Goal: Transaction & Acquisition: Purchase product/service

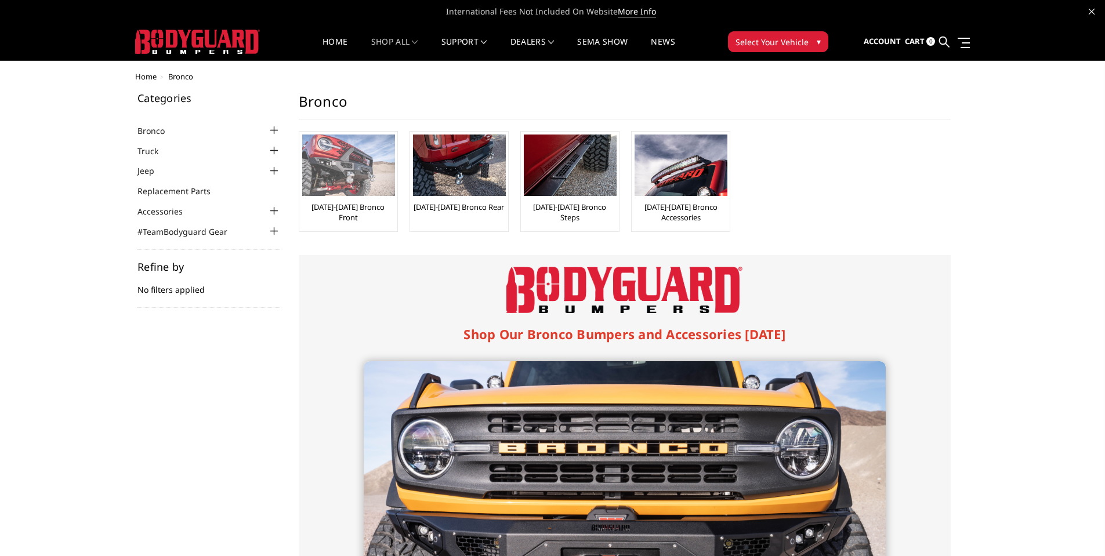
click at [369, 205] on link "[DATE]-[DATE] Bronco Front" at bounding box center [348, 212] width 92 height 21
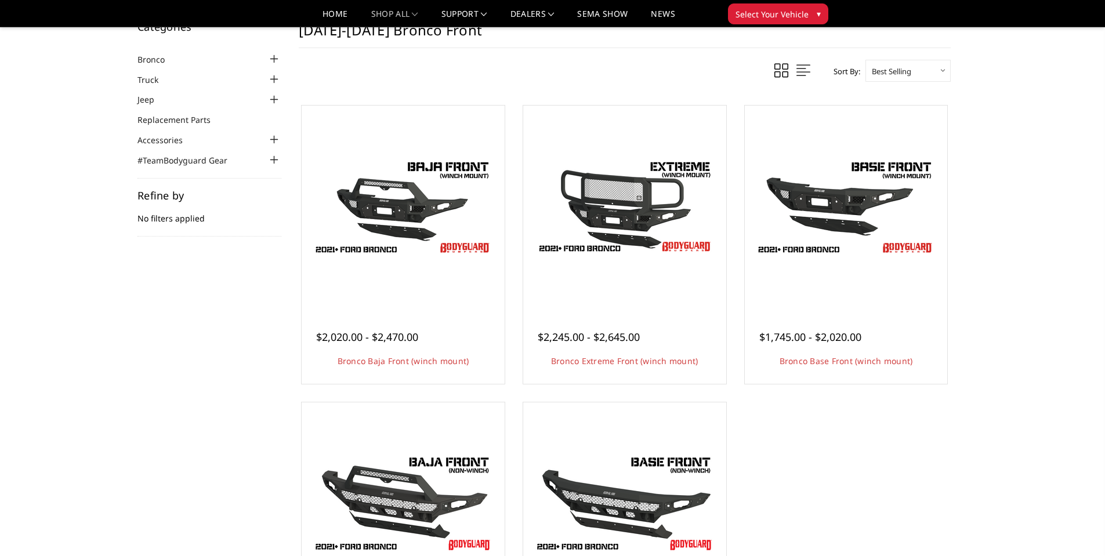
scroll to position [58, 0]
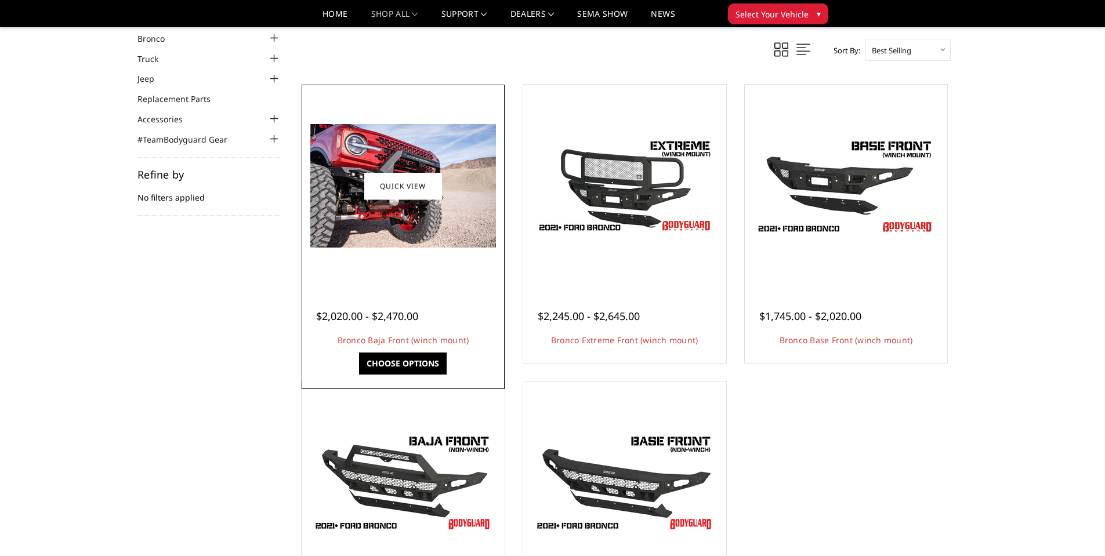
click at [467, 255] on div at bounding box center [403, 186] width 197 height 197
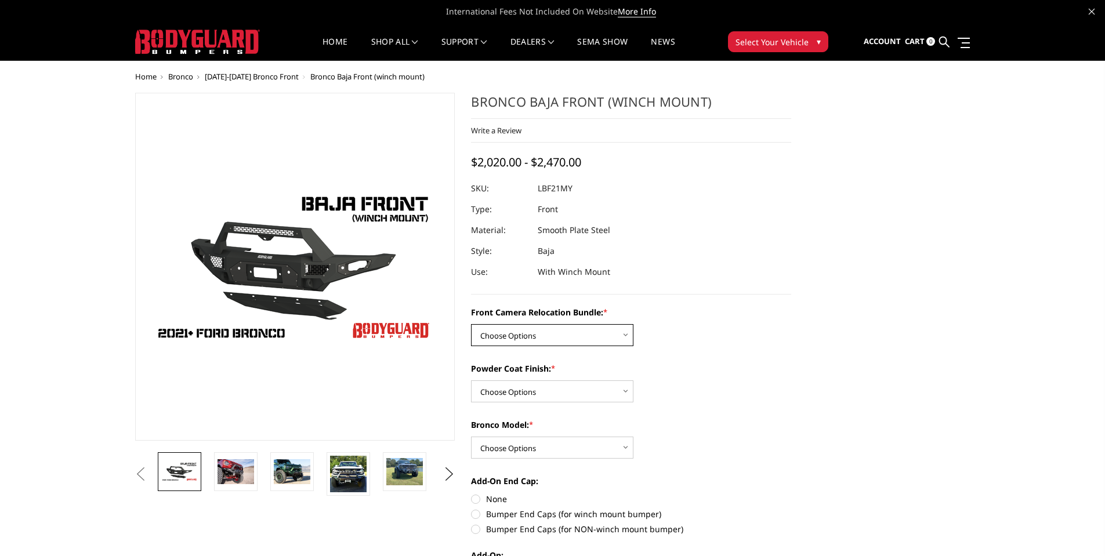
click at [625, 334] on select "Choose Options Without Front Camera Relocation With Front Camera Relocation (Ha…" at bounding box center [552, 335] width 162 height 22
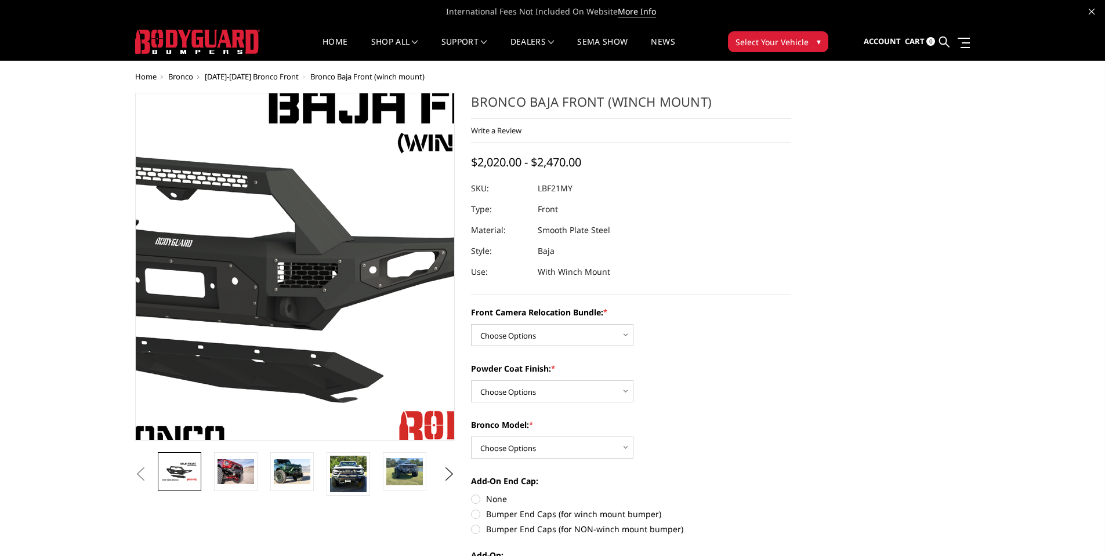
click at [330, 269] on img at bounding box center [250, 267] width 743 height 418
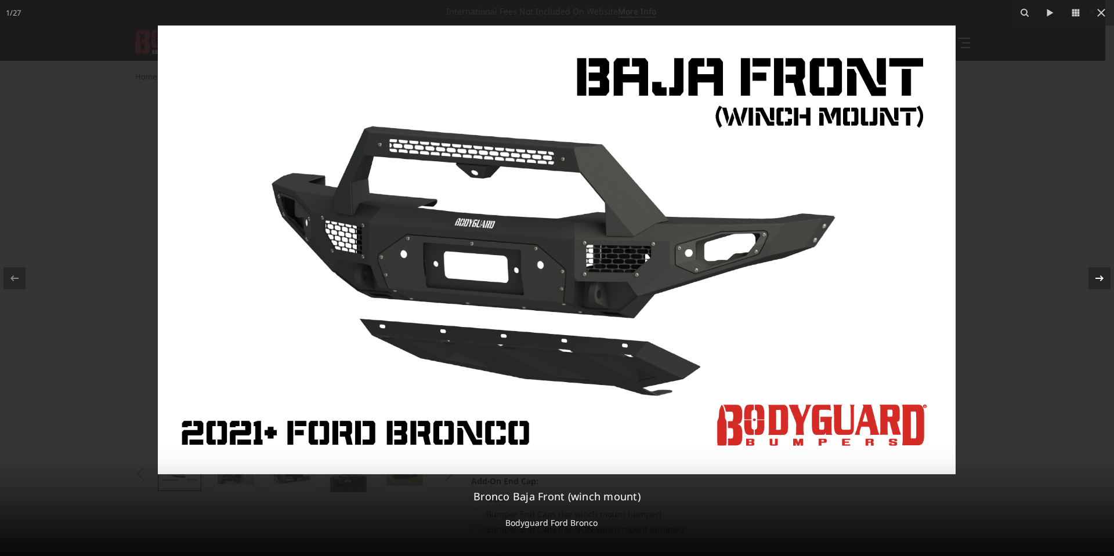
click at [1098, 273] on icon at bounding box center [1099, 278] width 14 height 14
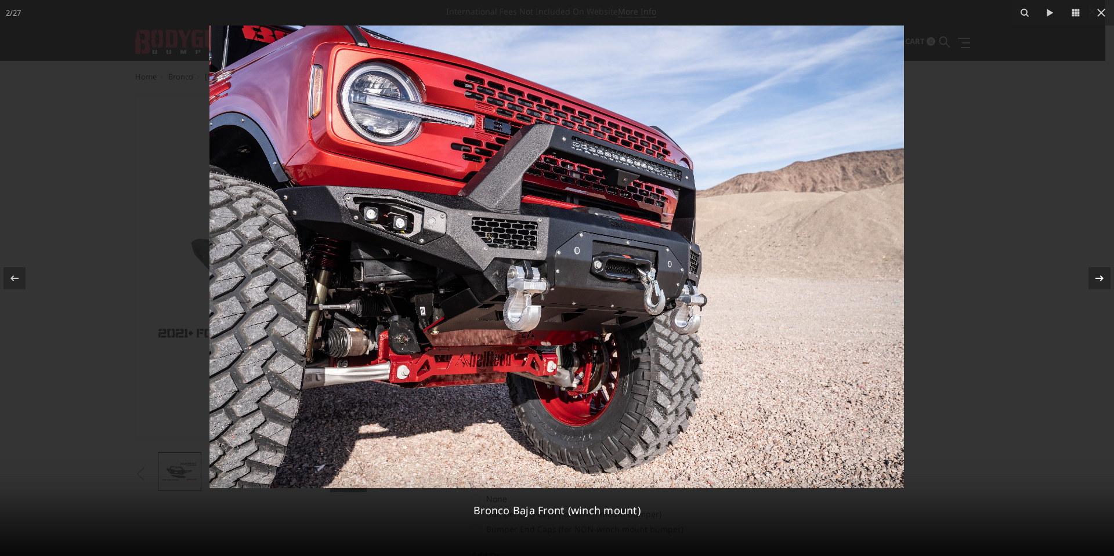
click at [1098, 273] on div "2 / 27 Bronco Baja Front (winch mount)" at bounding box center [557, 278] width 1114 height 556
click at [1100, 276] on icon at bounding box center [1099, 278] width 8 height 6
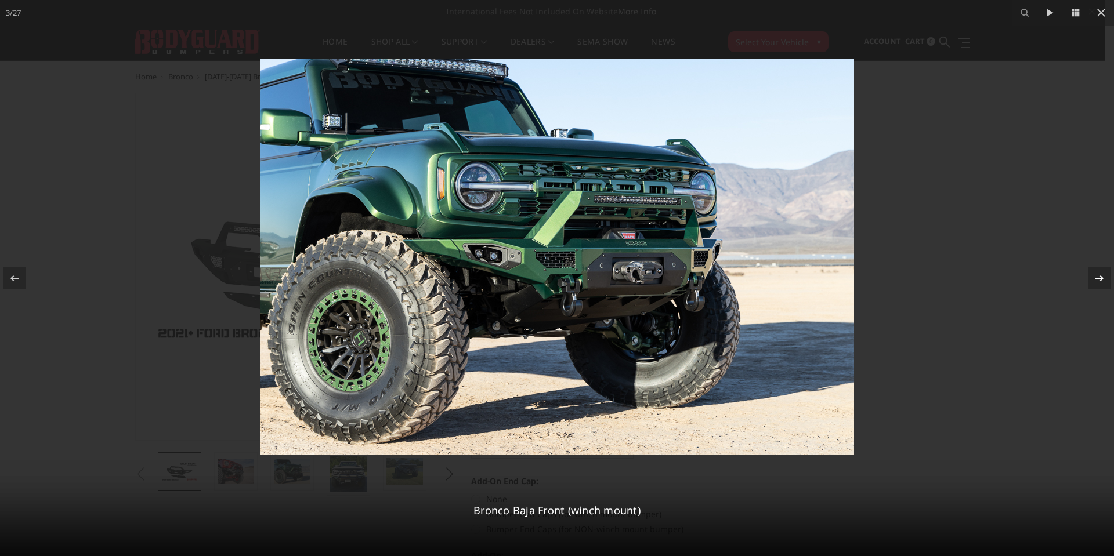
click at [1100, 276] on icon at bounding box center [1099, 278] width 8 height 6
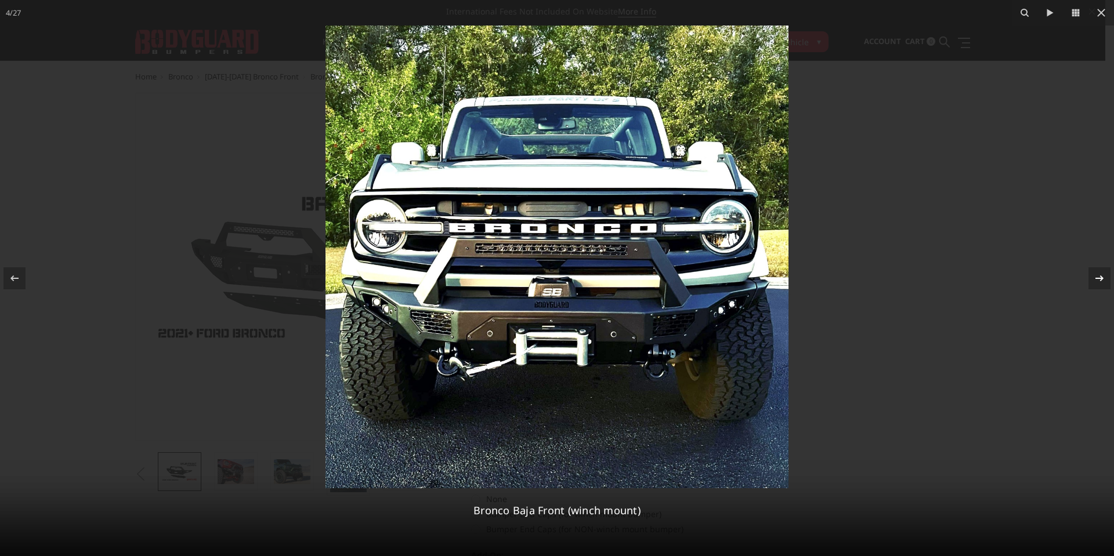
click at [1100, 276] on icon at bounding box center [1099, 278] width 8 height 6
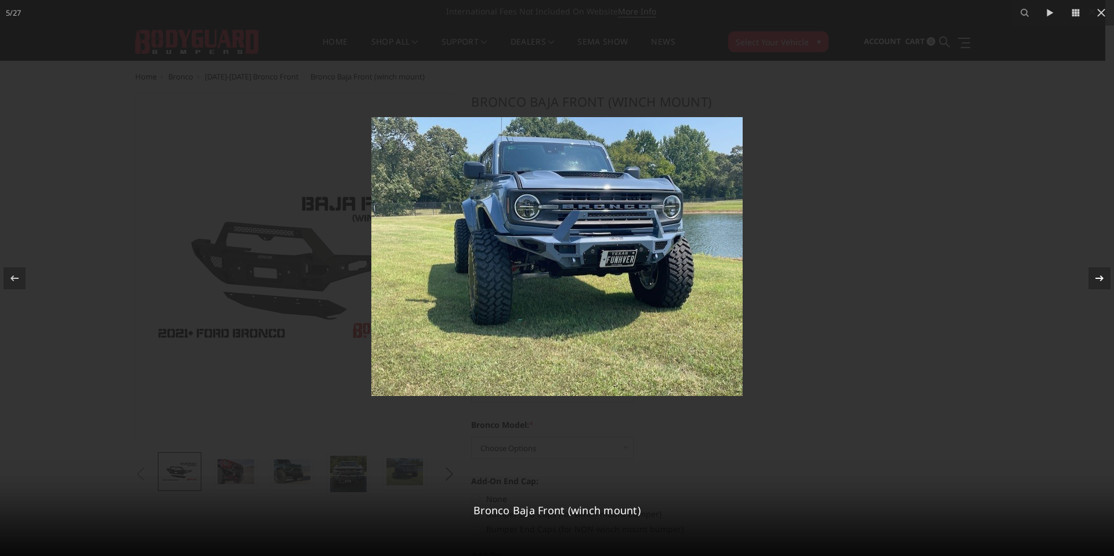
click at [1100, 276] on div "5 / 27 Bronco Baja Front (winch mount)" at bounding box center [557, 278] width 1114 height 556
click at [1099, 276] on icon at bounding box center [1099, 278] width 14 height 14
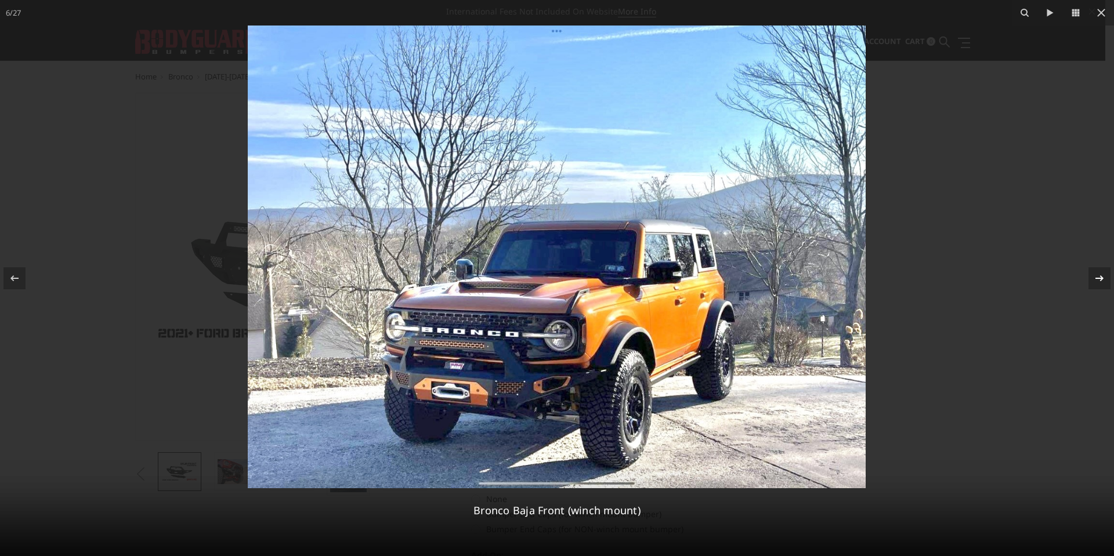
click at [1099, 276] on div "6 / 27 Bronco Baja Front (winch mount)" at bounding box center [557, 278] width 1114 height 556
click at [1099, 276] on icon at bounding box center [1099, 278] width 14 height 14
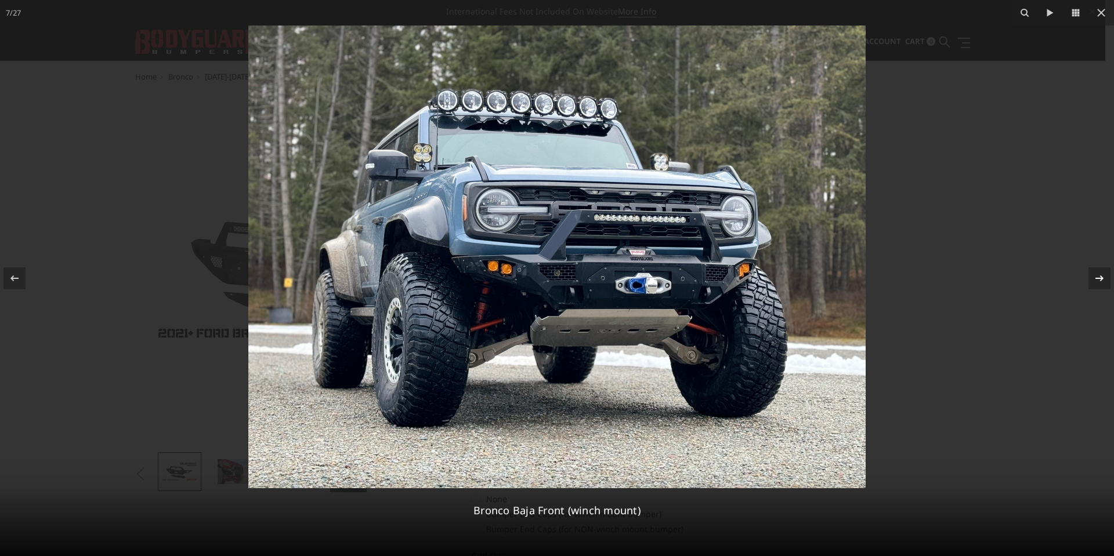
click at [1084, 277] on button at bounding box center [1093, 278] width 41 height 58
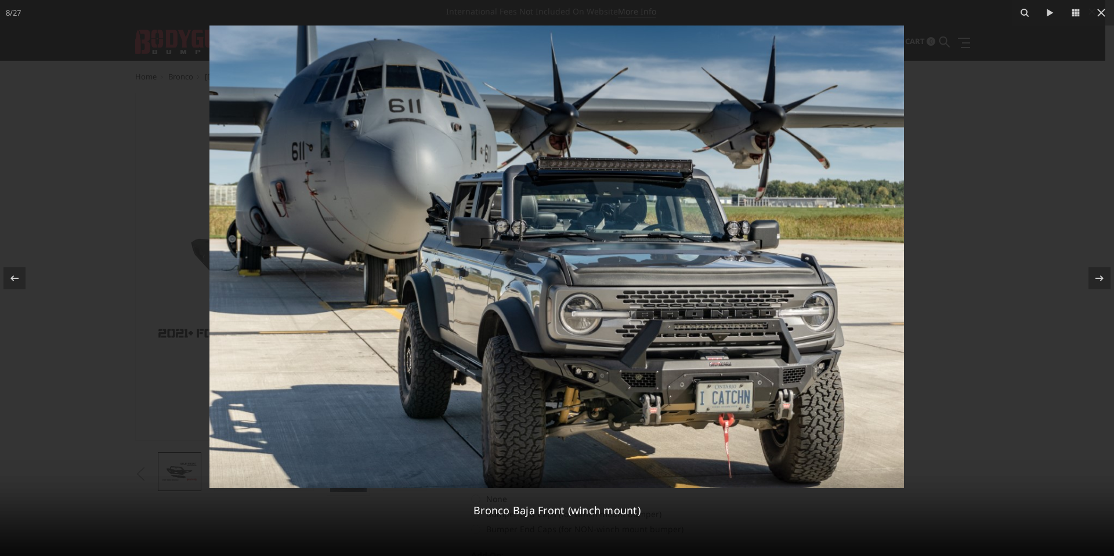
click at [1098, 275] on div "8 / 27 Bronco Baja Front (winch mount)" at bounding box center [557, 278] width 1114 height 556
click at [1099, 284] on icon at bounding box center [1099, 278] width 14 height 14
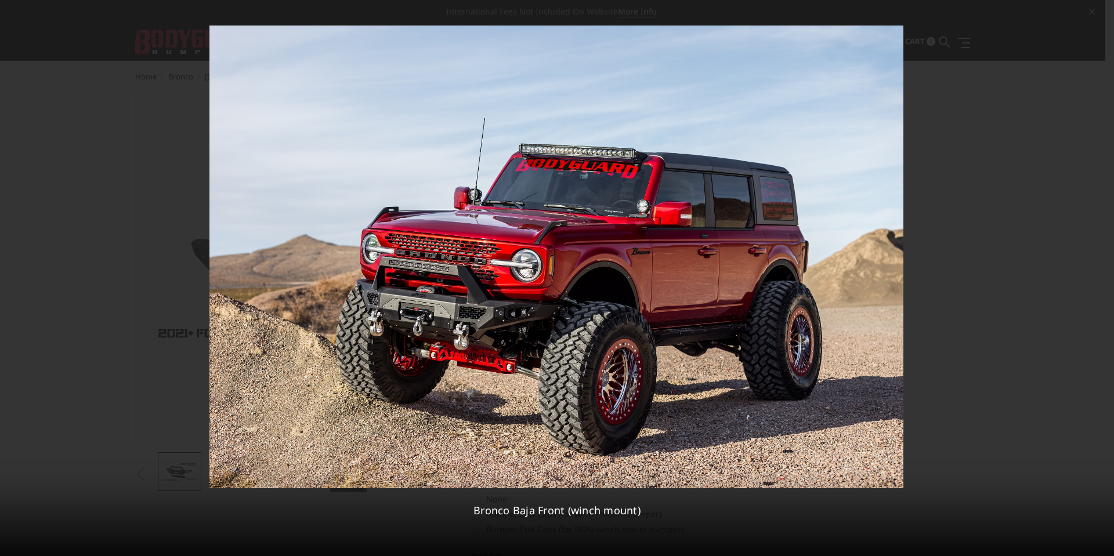
click at [1099, 284] on div "9 / 27 Bronco Baja Front (winch mount)" at bounding box center [557, 278] width 1114 height 556
click at [1099, 279] on icon at bounding box center [1099, 278] width 14 height 14
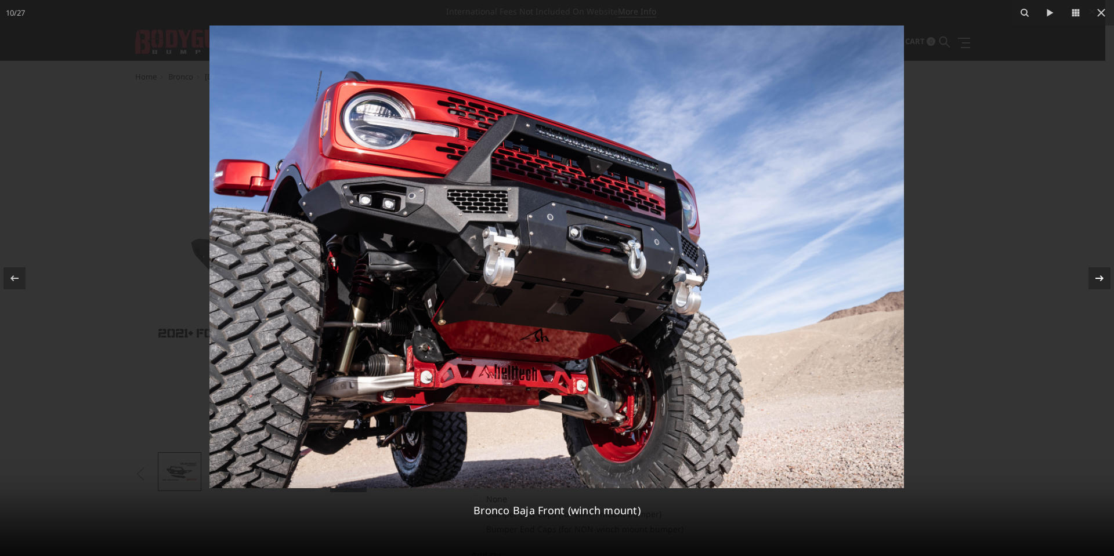
click at [1095, 283] on div "10 / 27 Bronco Baja Front (winch mount)" at bounding box center [557, 278] width 1114 height 556
click at [1095, 283] on icon at bounding box center [1099, 278] width 14 height 14
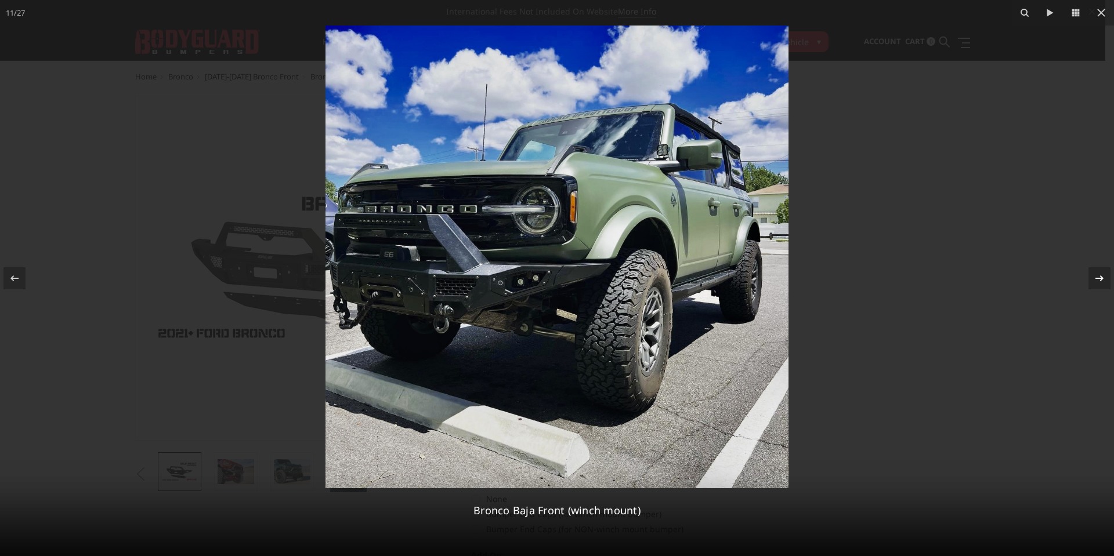
click at [1095, 283] on icon at bounding box center [1099, 278] width 14 height 14
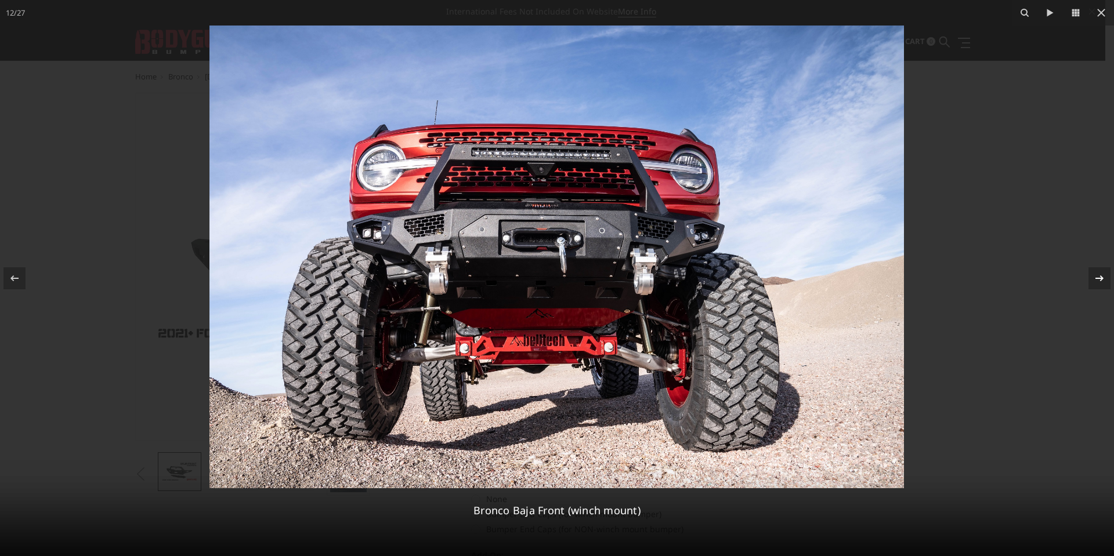
click at [1095, 283] on icon at bounding box center [1099, 278] width 14 height 14
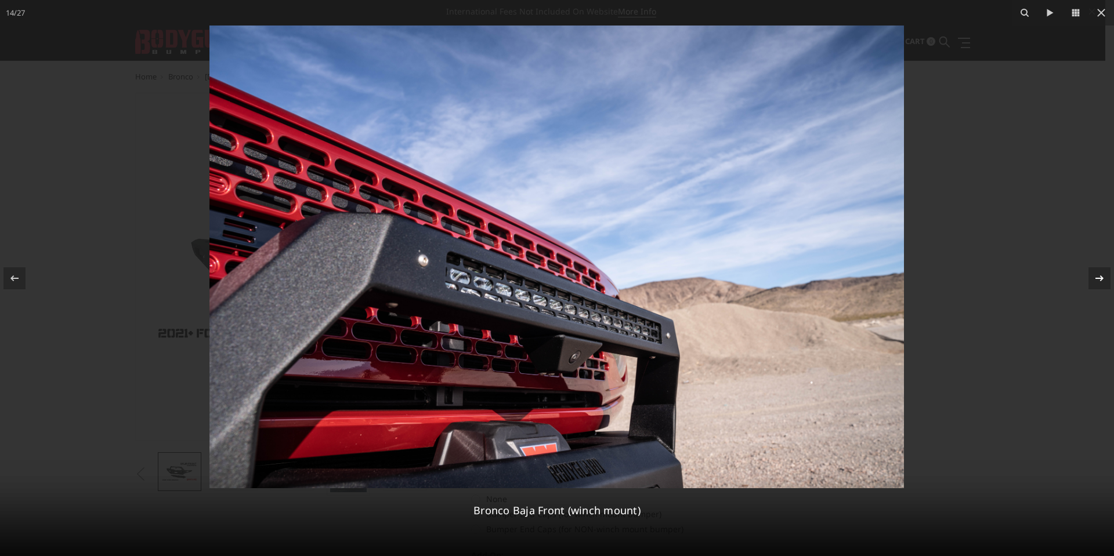
click at [1099, 276] on icon at bounding box center [1099, 278] width 14 height 14
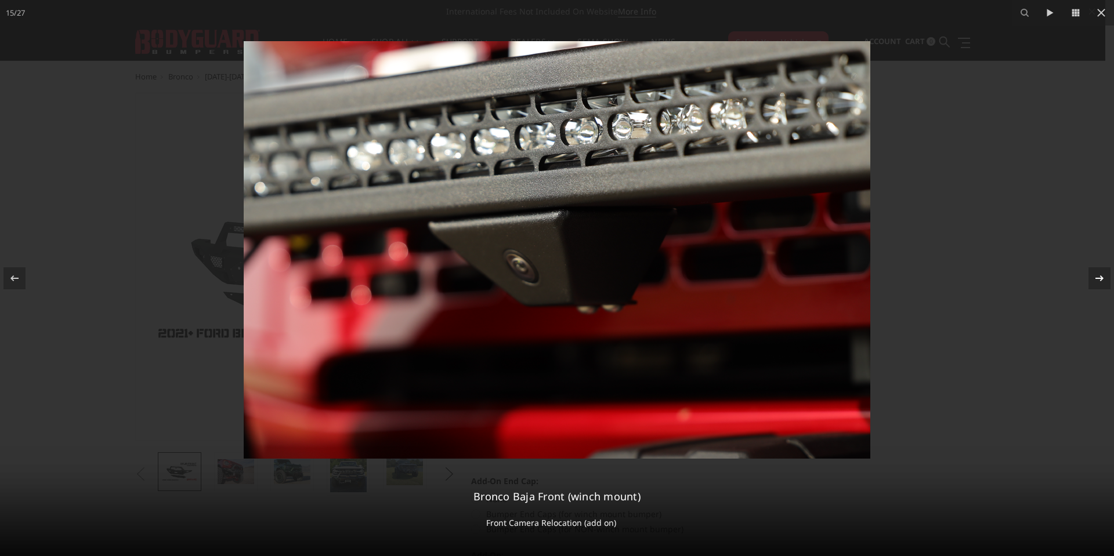
click at [1094, 273] on icon at bounding box center [1099, 278] width 14 height 14
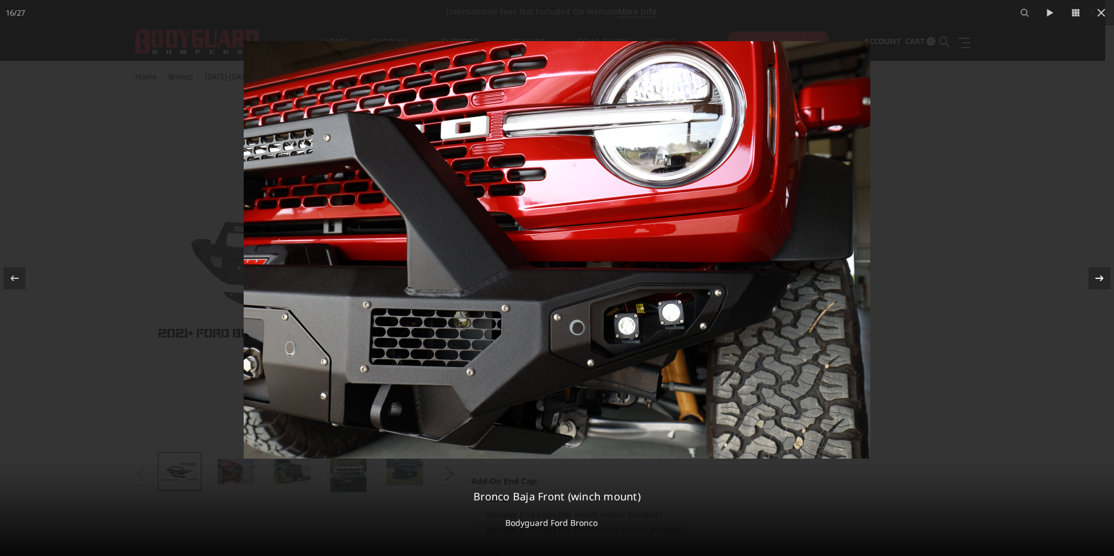
click at [1092, 276] on icon at bounding box center [1099, 278] width 14 height 14
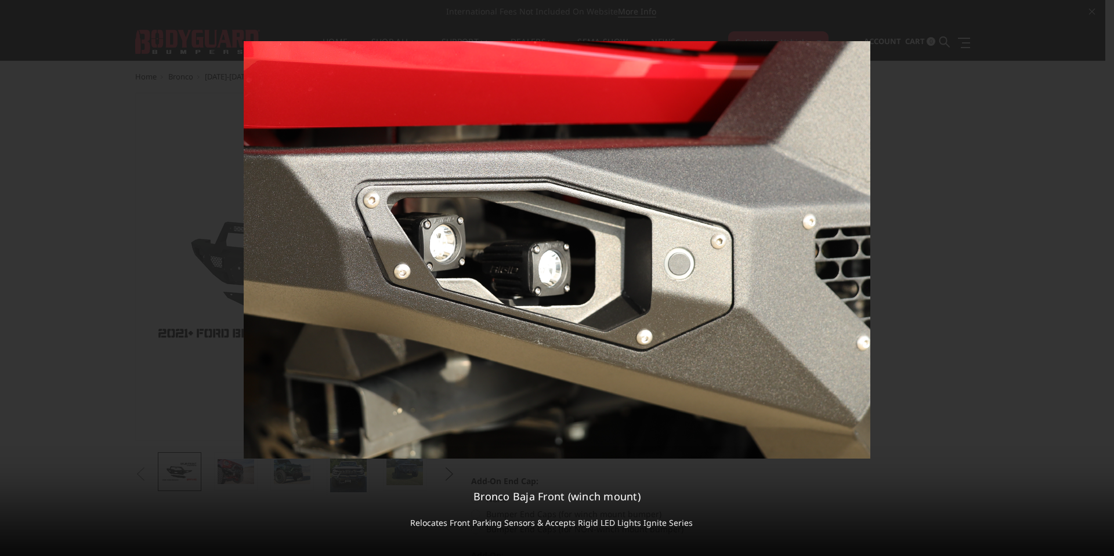
click at [1092, 275] on div "17 / 27 Bronco Baja Front (winch mount) Relocates Front Parking Sensors & Accep…" at bounding box center [557, 278] width 1114 height 556
click at [1096, 272] on icon at bounding box center [1099, 278] width 14 height 14
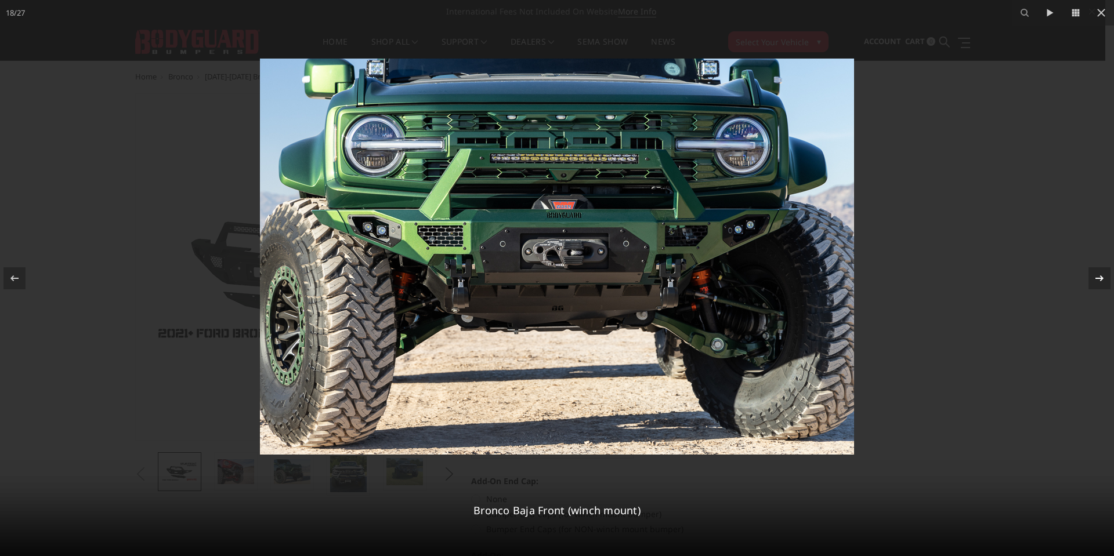
click at [1096, 272] on icon at bounding box center [1099, 278] width 14 height 14
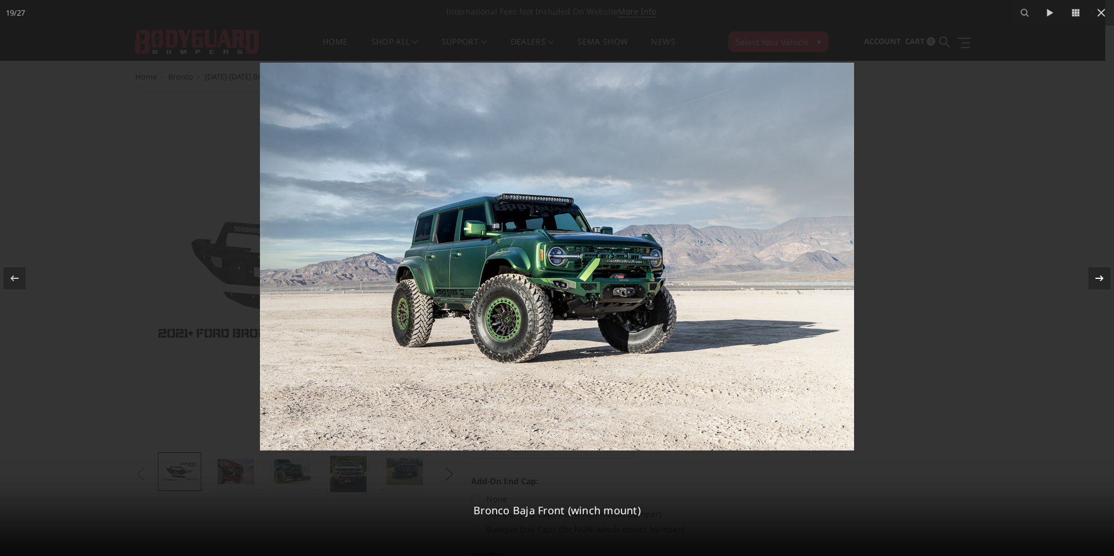
click at [1096, 272] on icon at bounding box center [1099, 278] width 14 height 14
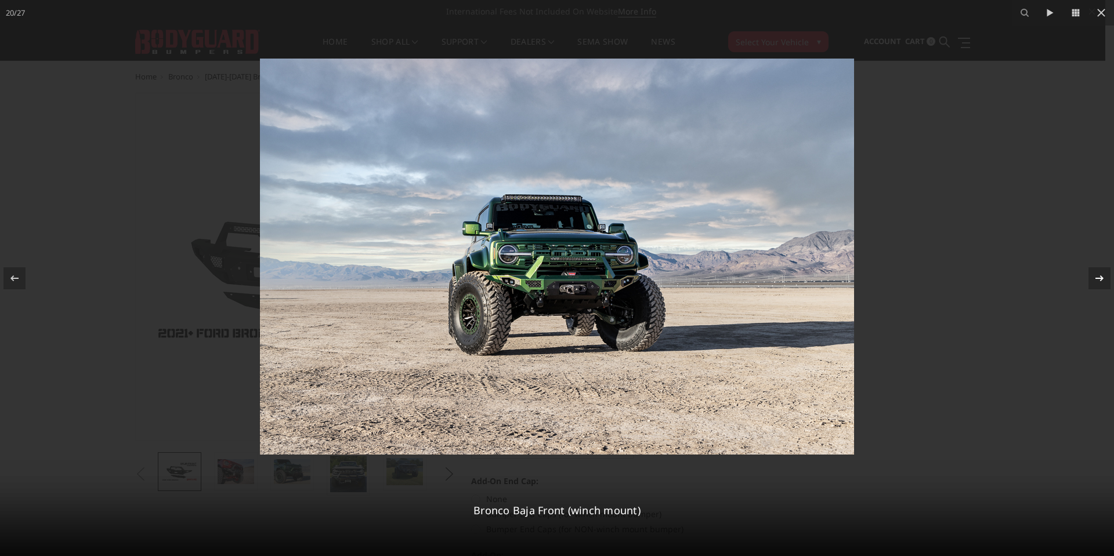
click at [1096, 272] on icon at bounding box center [1099, 278] width 14 height 14
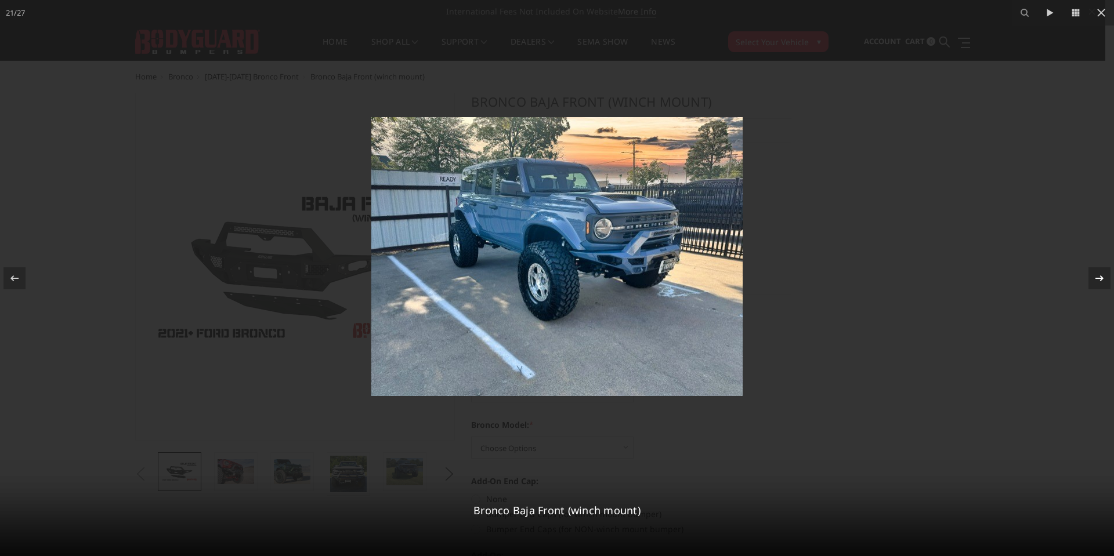
click at [1096, 272] on icon at bounding box center [1099, 278] width 14 height 14
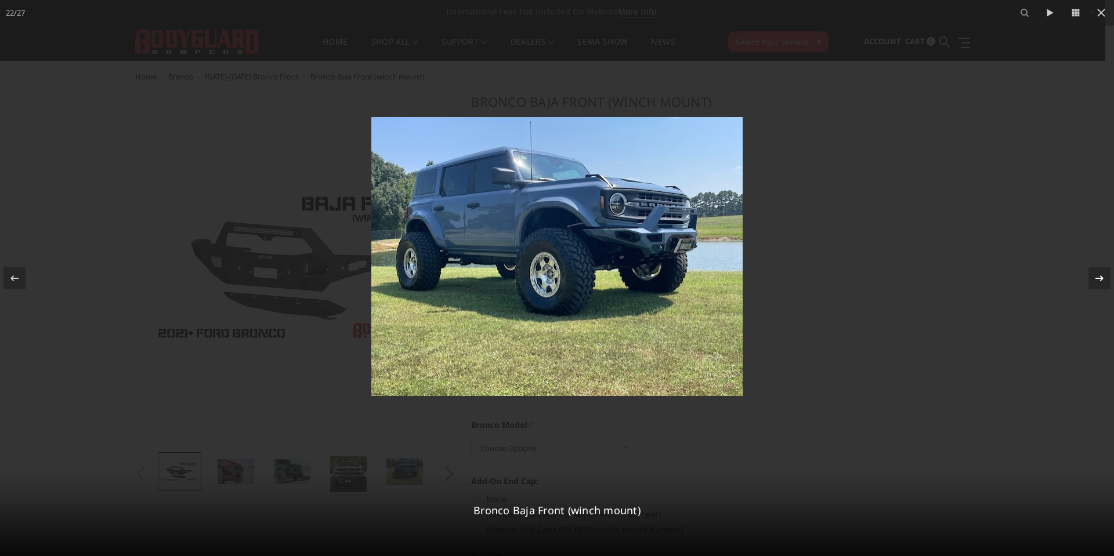
click at [1096, 272] on div "22 / 27 Bronco Baja Front (winch mount)" at bounding box center [557, 278] width 1114 height 556
click at [1096, 272] on icon at bounding box center [1099, 278] width 14 height 14
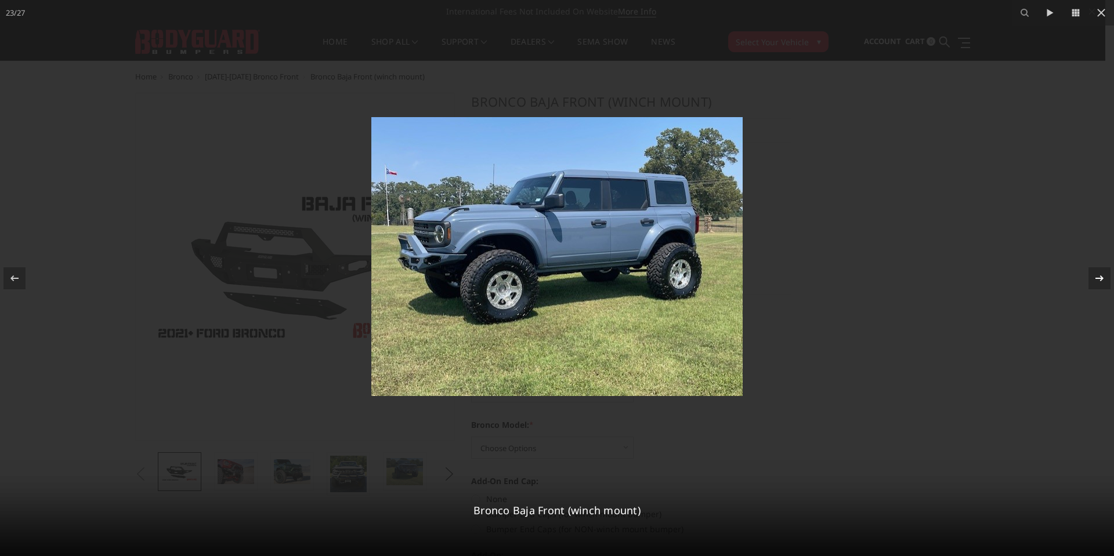
click at [1096, 272] on icon at bounding box center [1099, 278] width 14 height 14
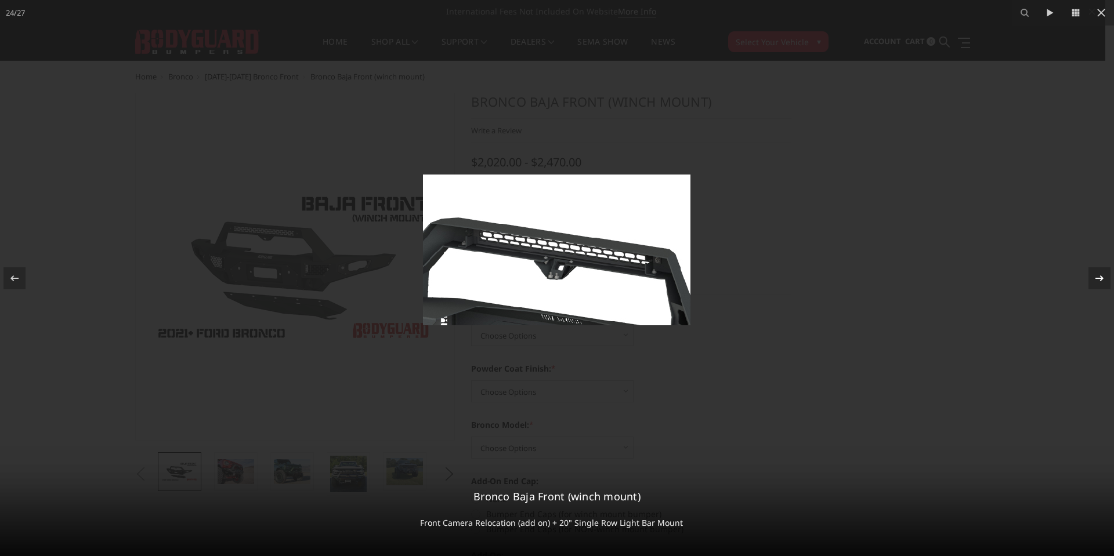
click at [1096, 272] on icon at bounding box center [1099, 278] width 14 height 14
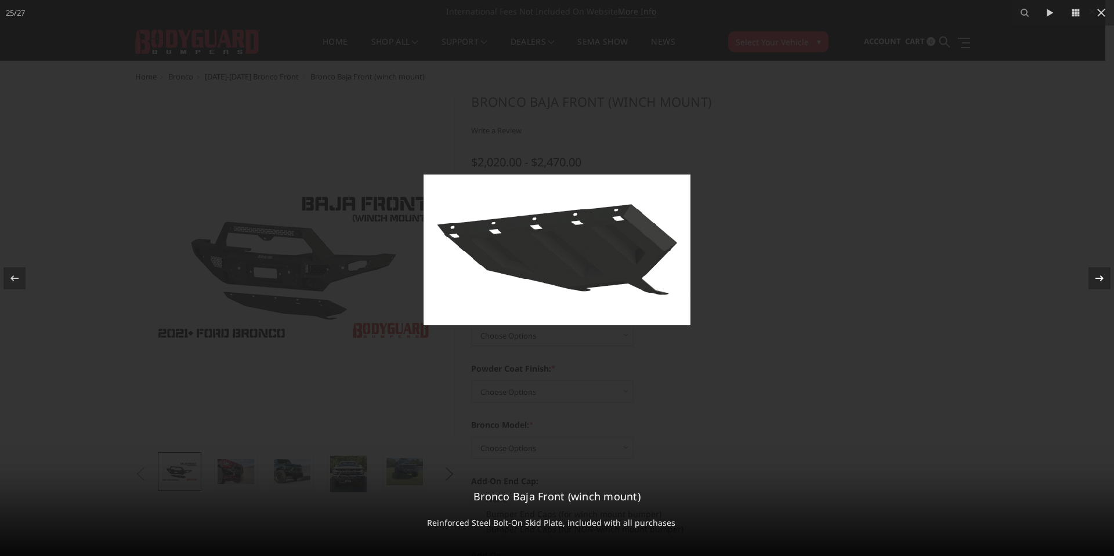
click at [1096, 272] on icon at bounding box center [1099, 278] width 14 height 14
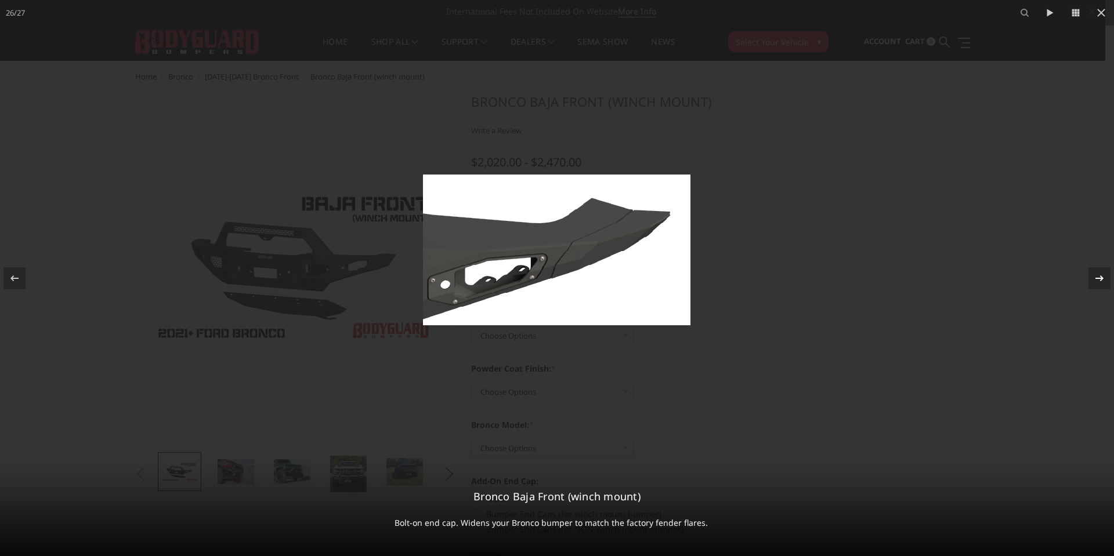
click at [1096, 272] on icon at bounding box center [1099, 278] width 14 height 14
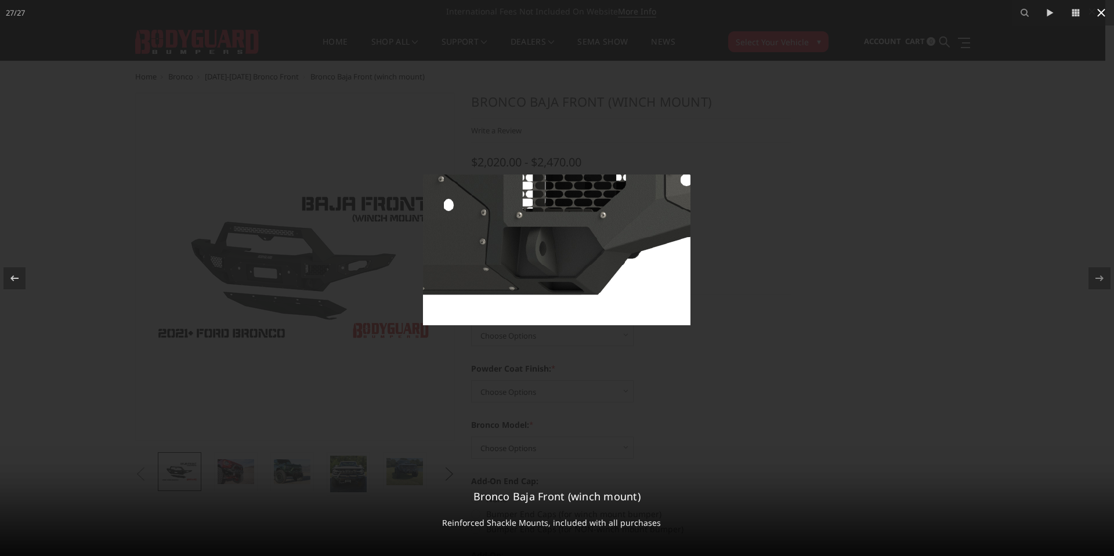
click at [1098, 12] on icon at bounding box center [1101, 13] width 14 height 14
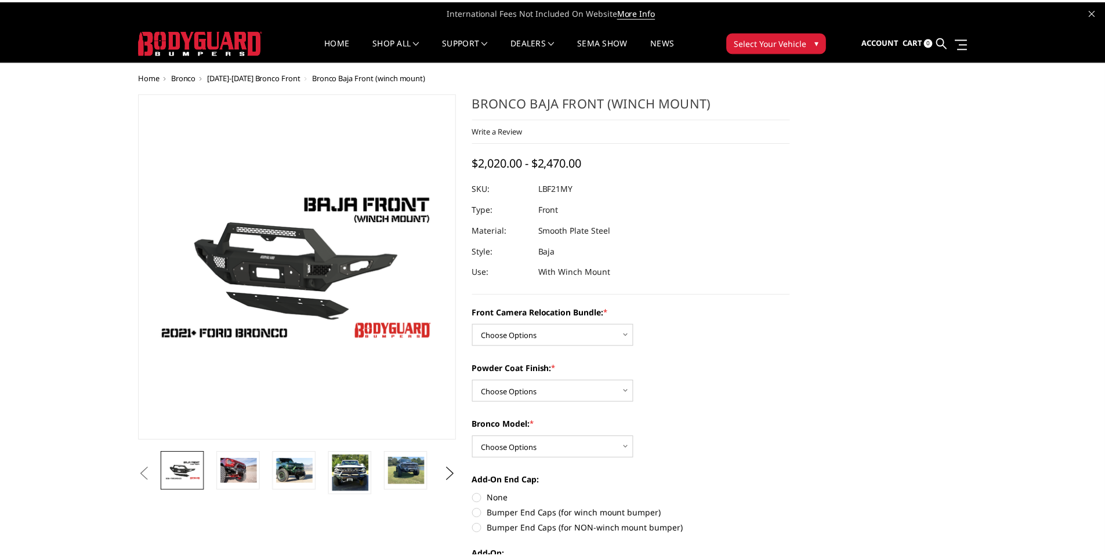
scroll to position [0, 1240]
